Goal: Task Accomplishment & Management: Use online tool/utility

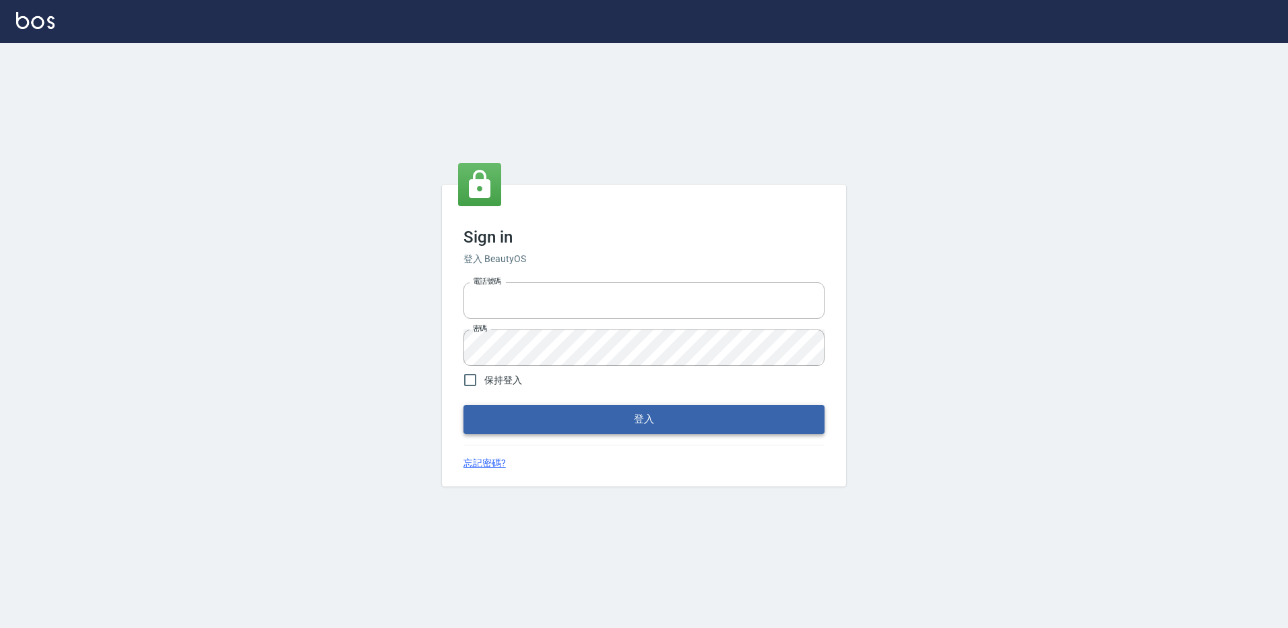
type input "27222158"
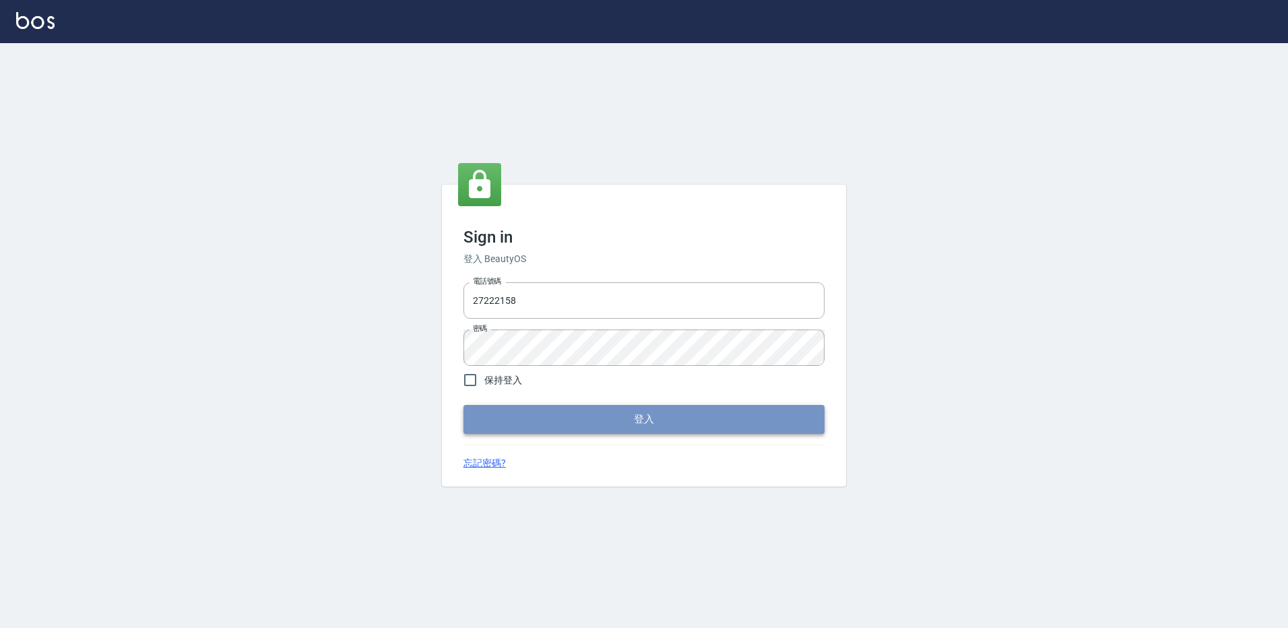
click at [642, 420] on button "登入" at bounding box center [643, 419] width 361 height 28
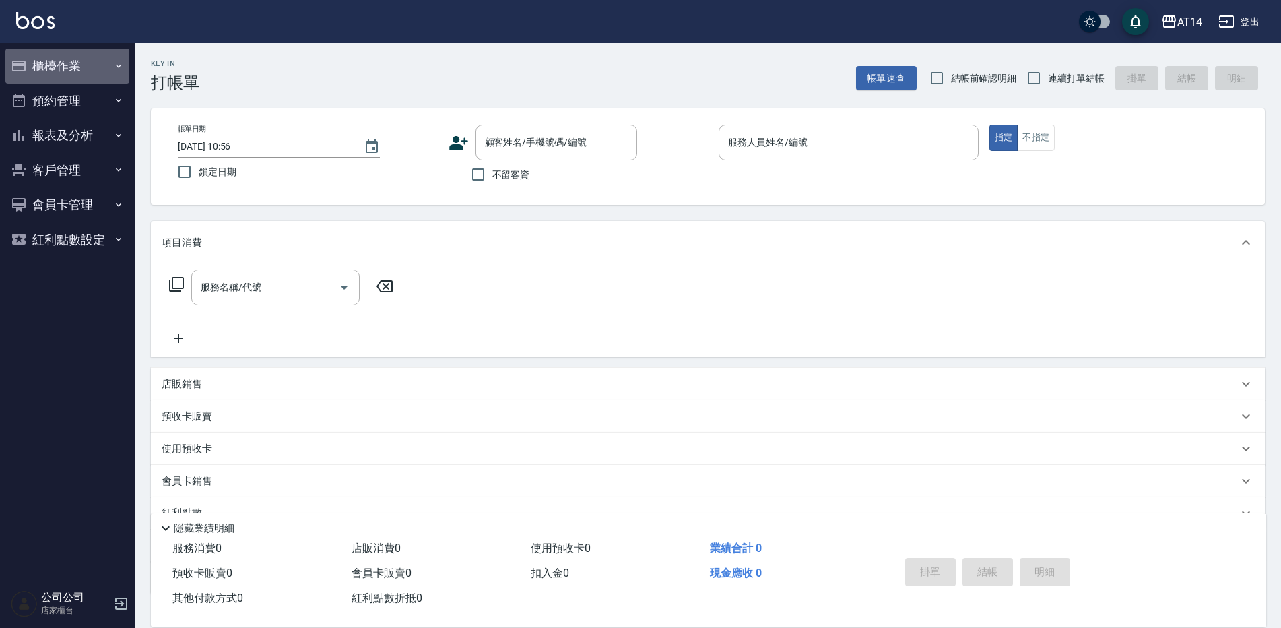
click at [55, 59] on button "櫃檯作業" at bounding box center [67, 65] width 124 height 35
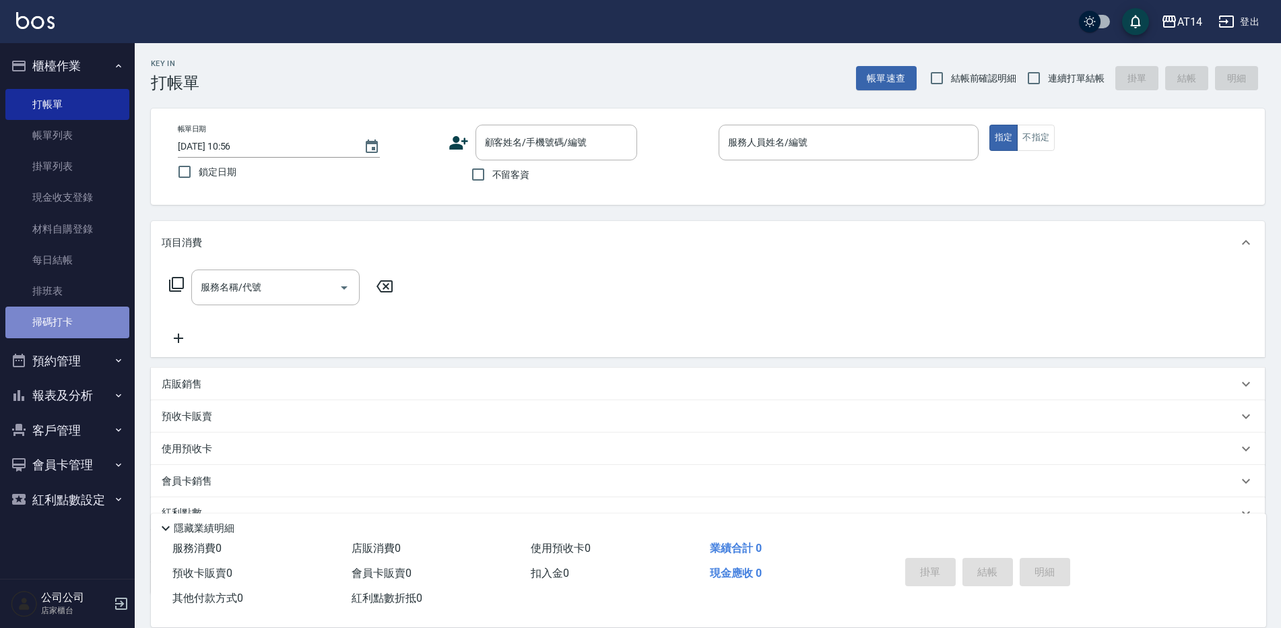
click at [94, 319] on link "掃碼打卡" at bounding box center [67, 321] width 124 height 31
